Goal: Task Accomplishment & Management: Use online tool/utility

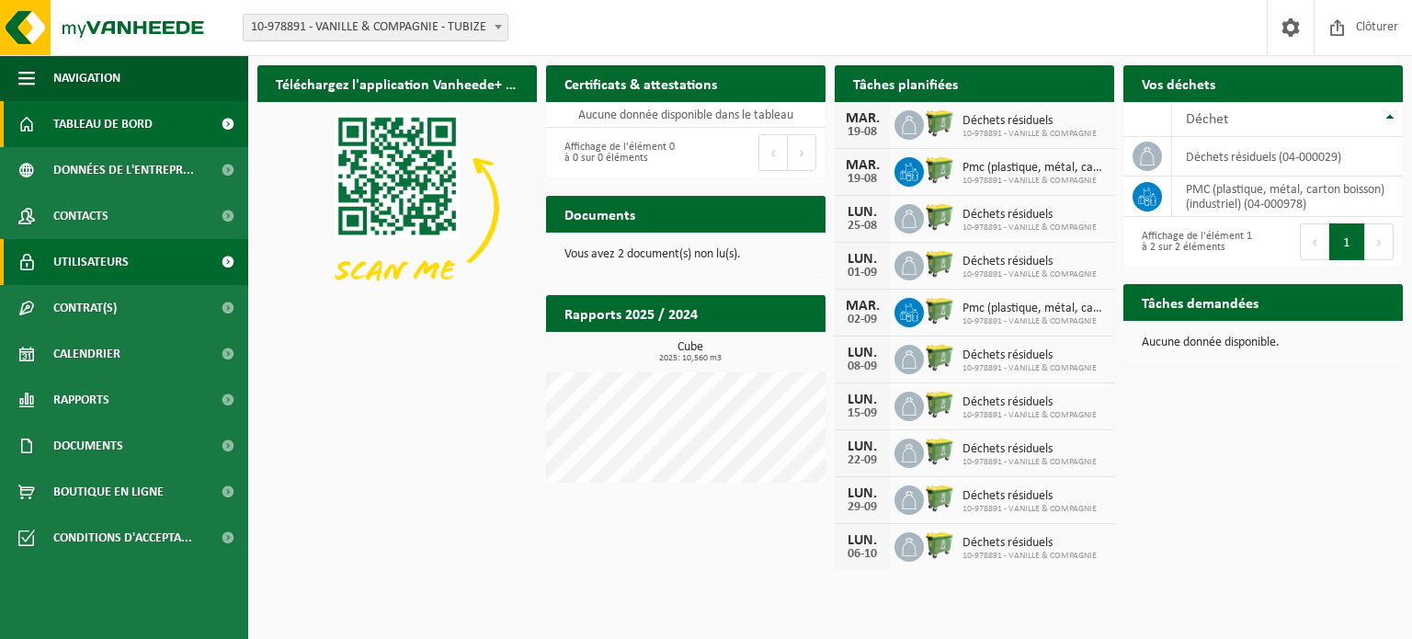
click at [216, 260] on span at bounding box center [227, 262] width 41 height 46
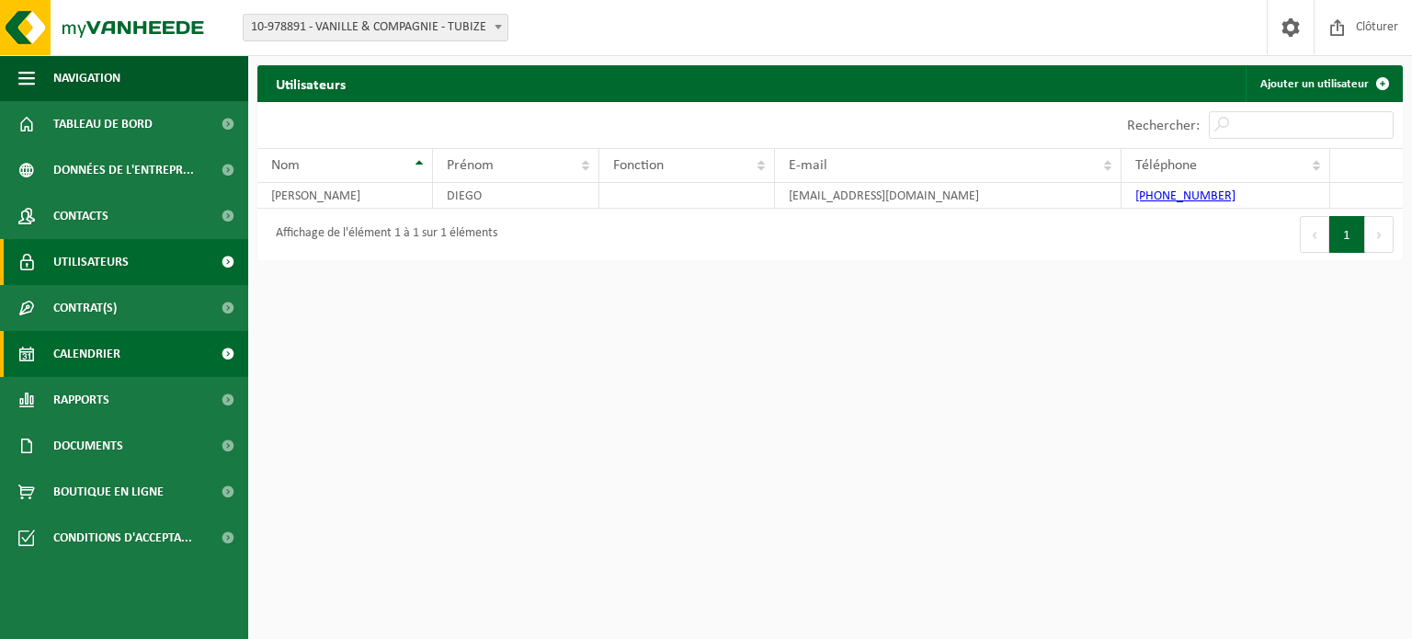
click at [100, 359] on span "Calendrier" at bounding box center [86, 354] width 67 height 46
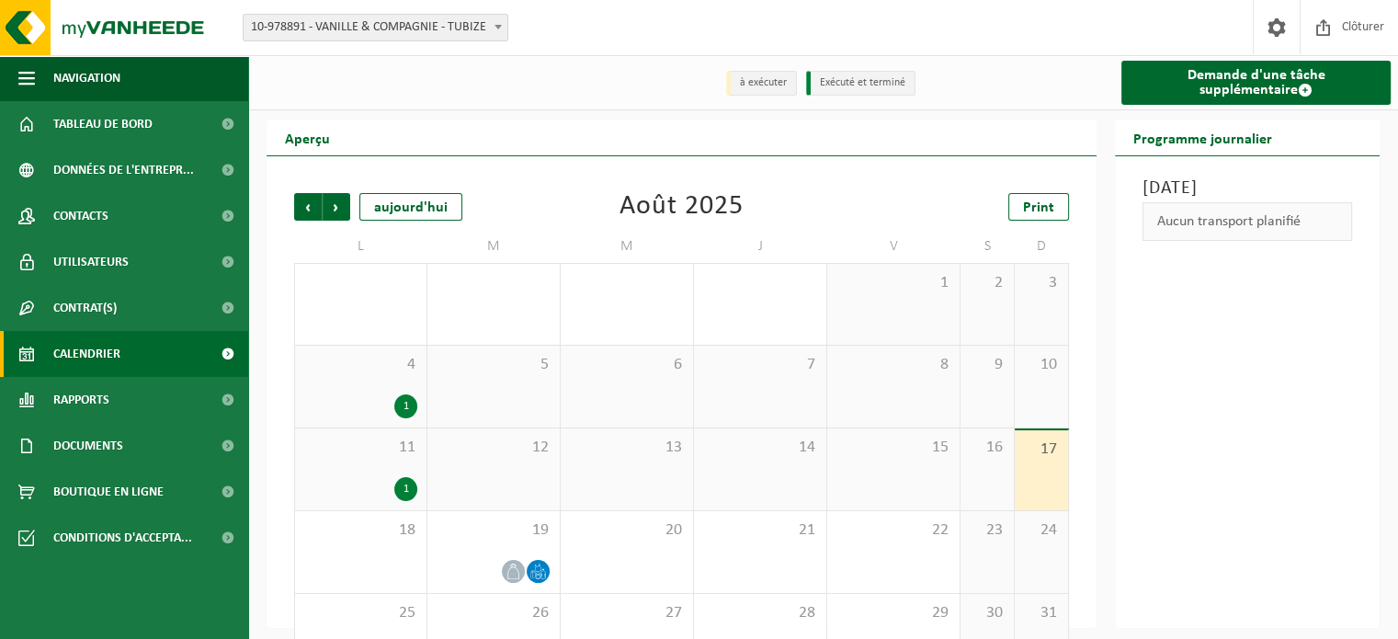
scroll to position [57, 0]
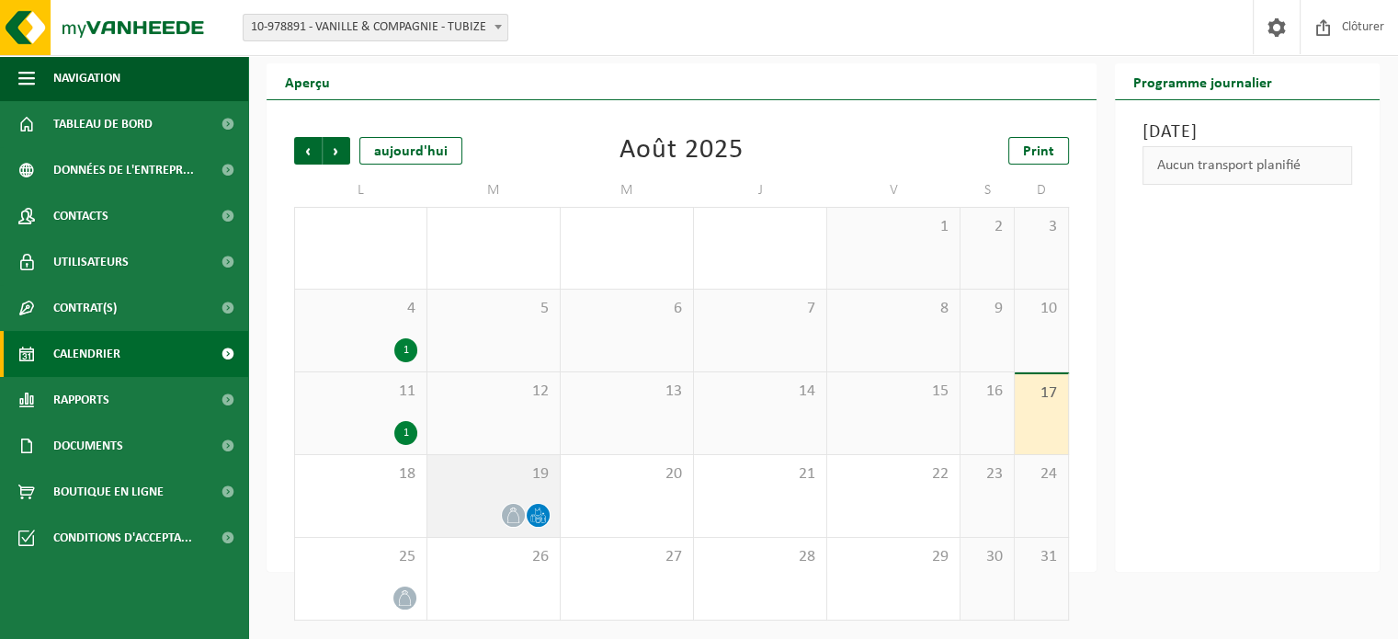
click at [512, 513] on icon at bounding box center [514, 515] width 16 height 16
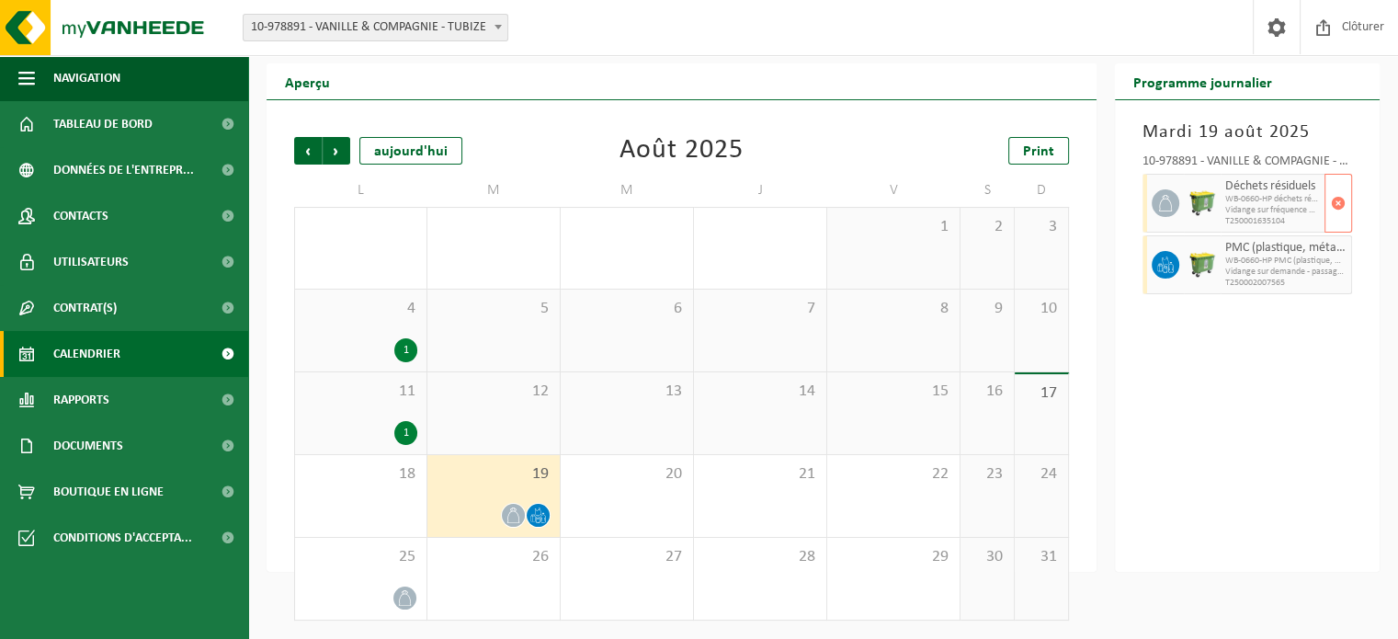
click at [1270, 210] on span "Vidange sur fréquence fixe" at bounding box center [1272, 210] width 95 height 11
click at [1337, 202] on span "button" at bounding box center [1338, 203] width 15 height 37
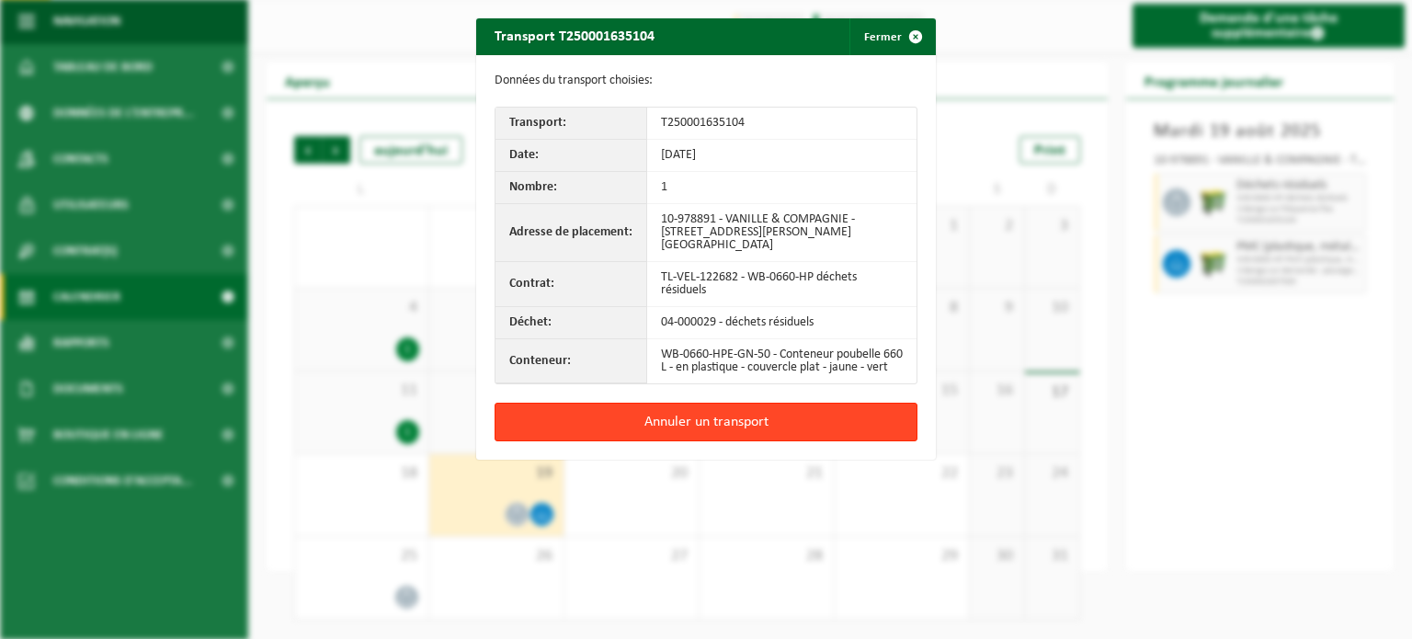
click at [667, 418] on button "Annuler un transport" at bounding box center [706, 422] width 423 height 39
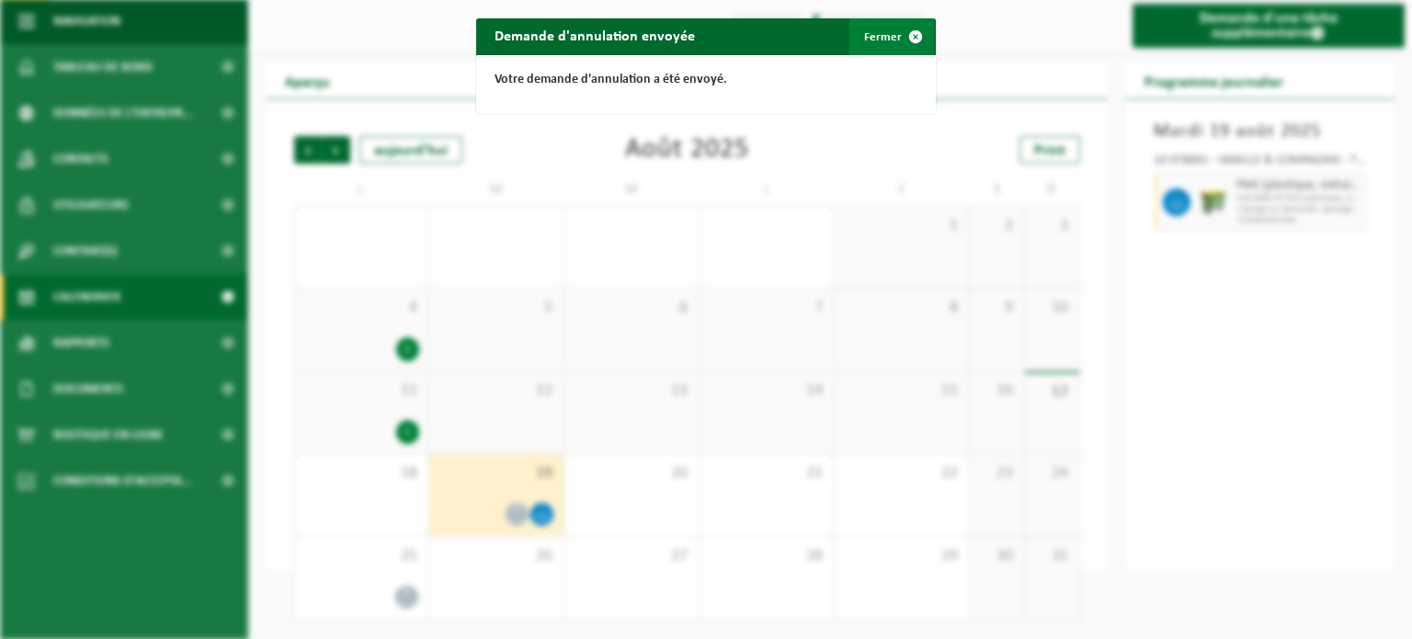
click at [910, 40] on span "button" at bounding box center [915, 36] width 37 height 37
